Goal: Browse casually

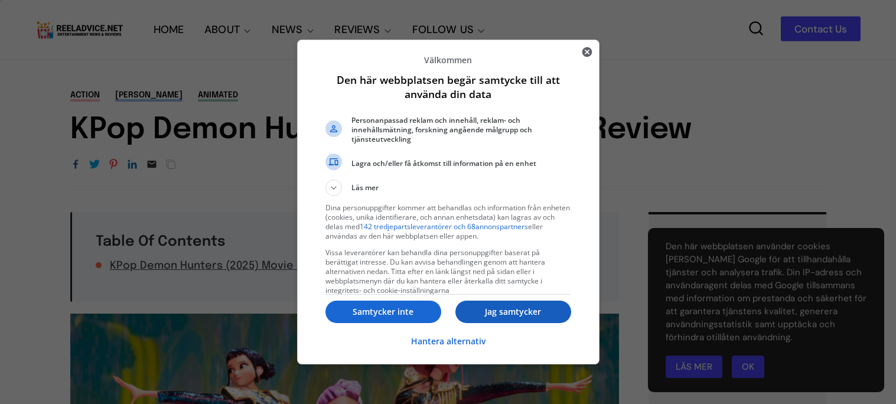
click at [515, 314] on p "Jag samtycker" at bounding box center [514, 312] width 116 height 12
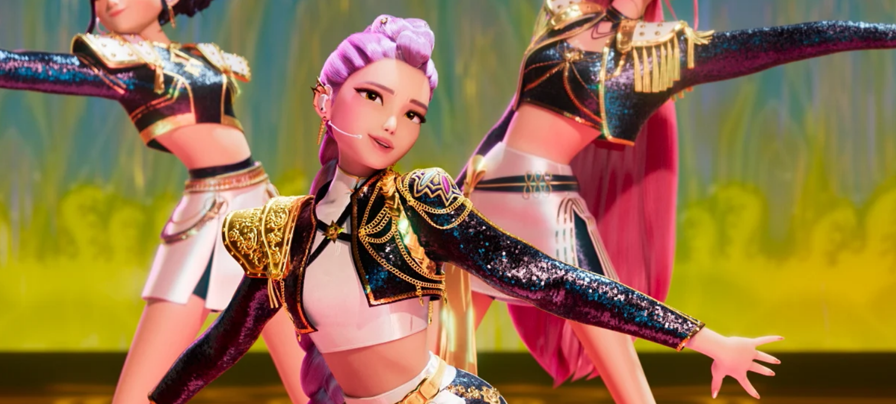
scroll to position [239, 0]
